Goal: Entertainment & Leisure: Consume media (video, audio)

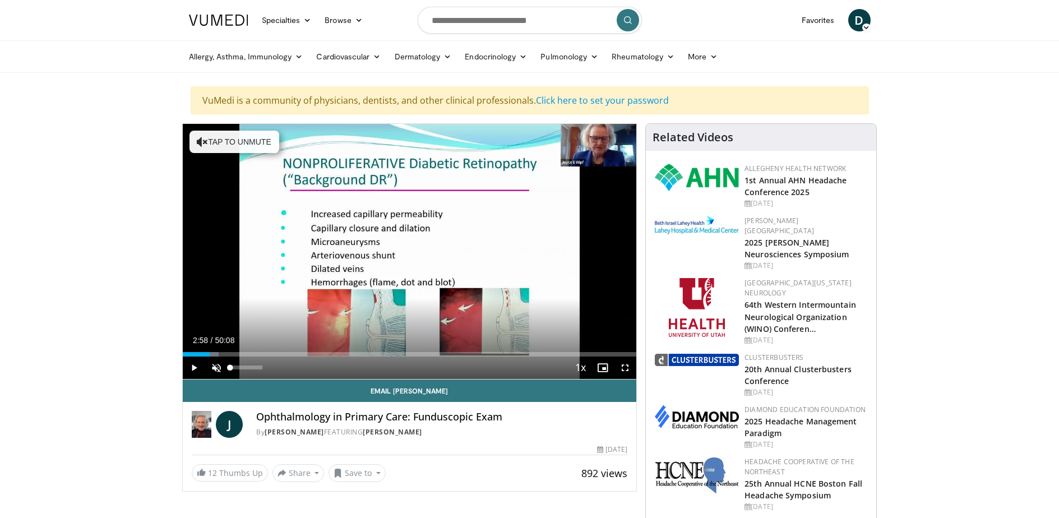
drag, startPoint x: 199, startPoint y: 355, endPoint x: 209, endPoint y: 357, distance: 10.3
click at [209, 357] on div "Current Time 2:58 / Duration 50:08 Play Skip Backward Skip Forward Unmute 0% Lo…" at bounding box center [410, 367] width 454 height 22
drag, startPoint x: 216, startPoint y: 353, endPoint x: 225, endPoint y: 363, distance: 13.5
click at [225, 363] on div "Current Time 4:42 / Duration 50:08 Play Skip Backward Skip Forward Unmute 0% Lo…" at bounding box center [410, 367] width 454 height 22
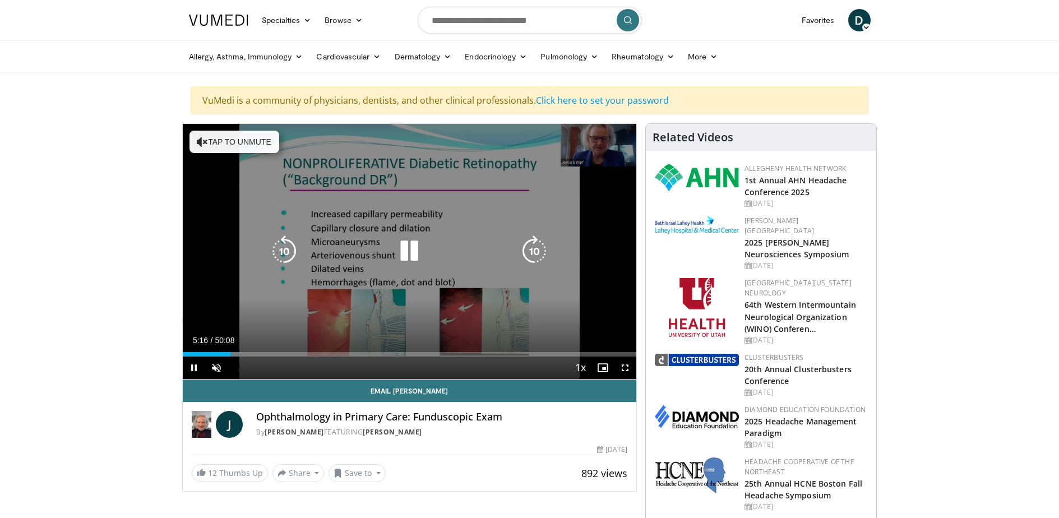
click at [204, 138] on icon "Video Player" at bounding box center [202, 141] width 11 height 11
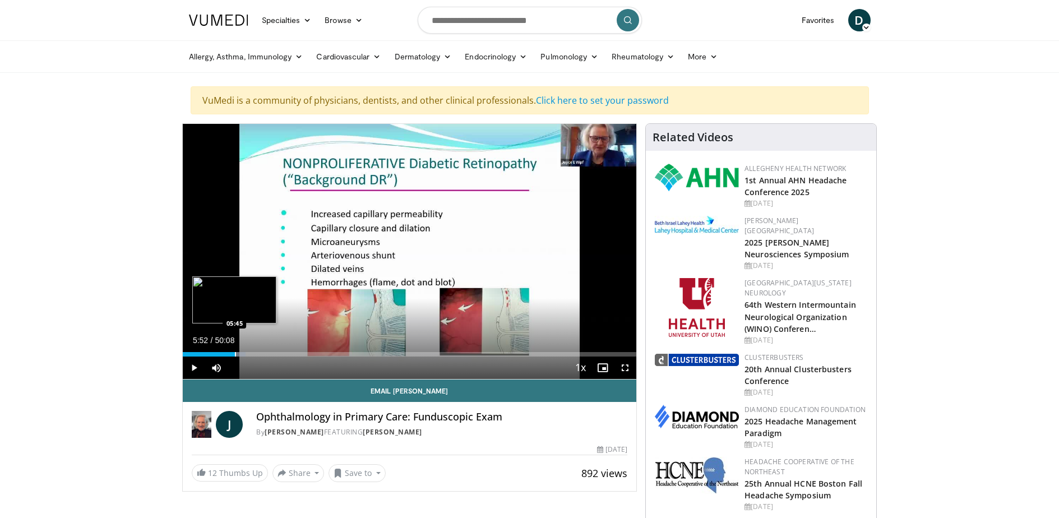
click at [235, 353] on div "Progress Bar" at bounding box center [235, 354] width 1 height 4
click at [239, 352] on video-js "**********" at bounding box center [410, 252] width 454 height 256
